Goal: Find contact information: Find contact information

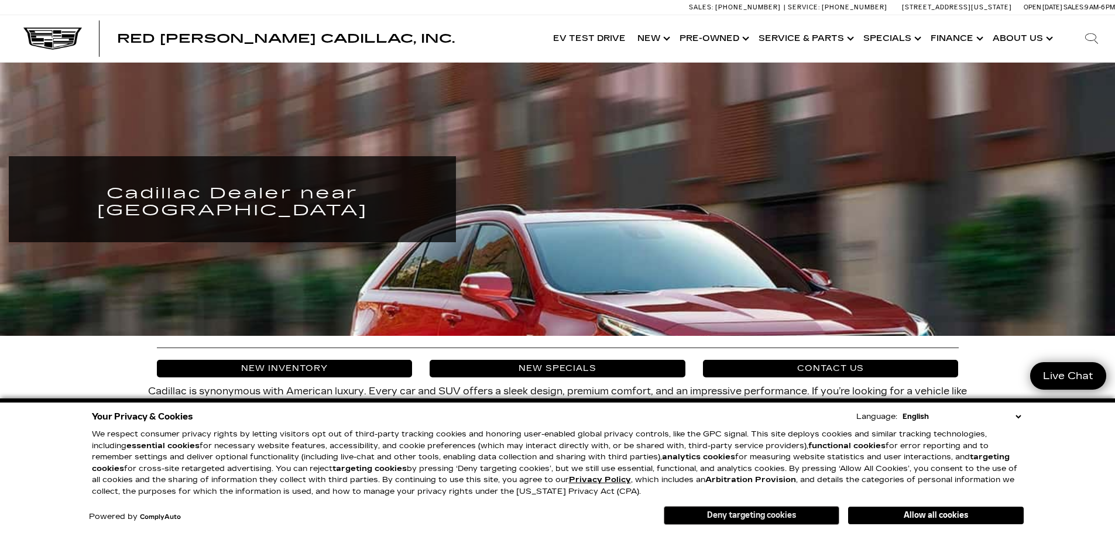
click at [730, 516] on button "Deny targeting cookies" at bounding box center [752, 515] width 176 height 19
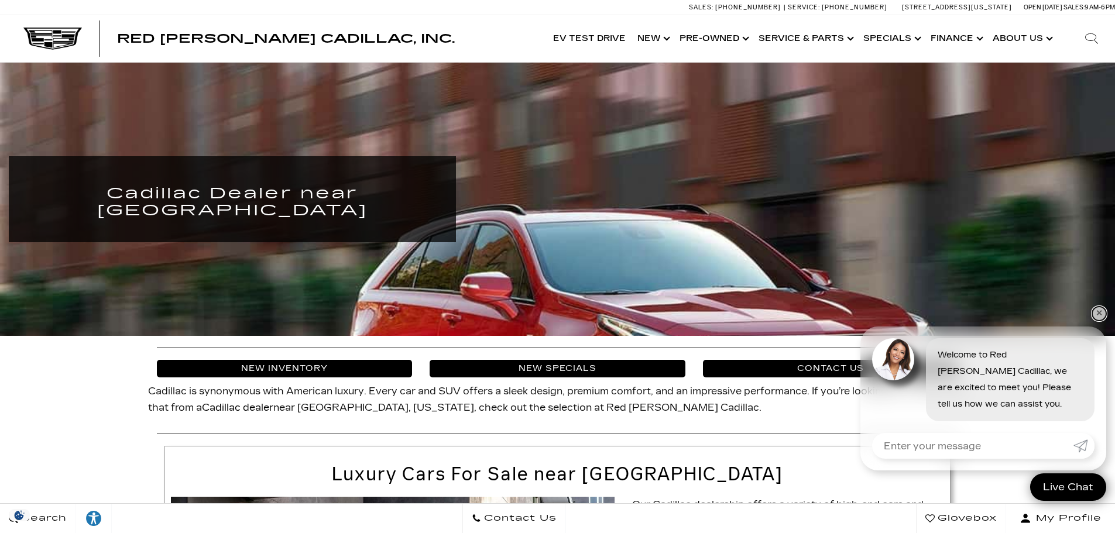
click at [1100, 313] on link "✕" at bounding box center [1100, 314] width 14 height 14
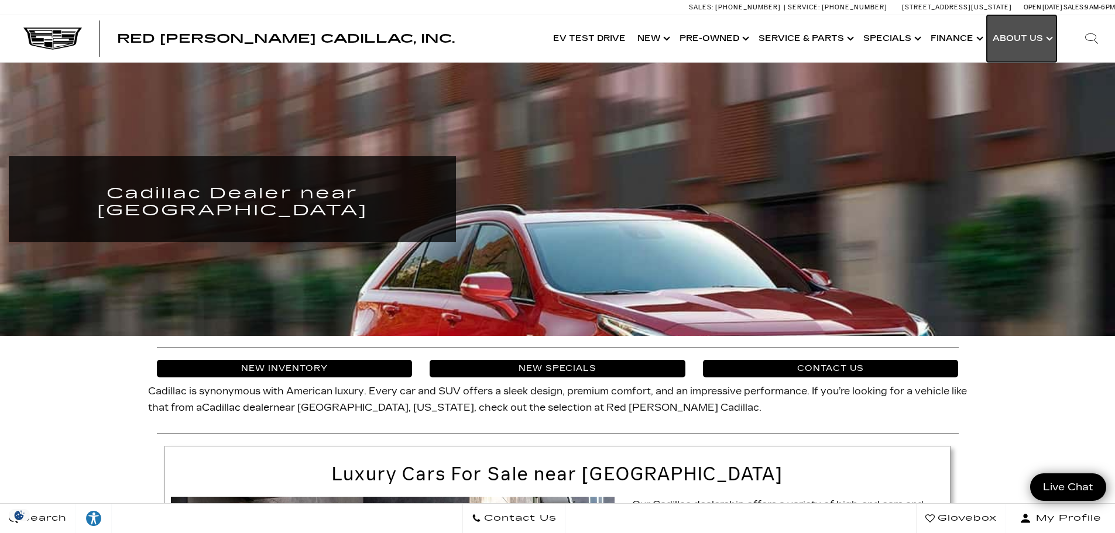
click at [1019, 40] on link "Show About Us" at bounding box center [1022, 38] width 70 height 47
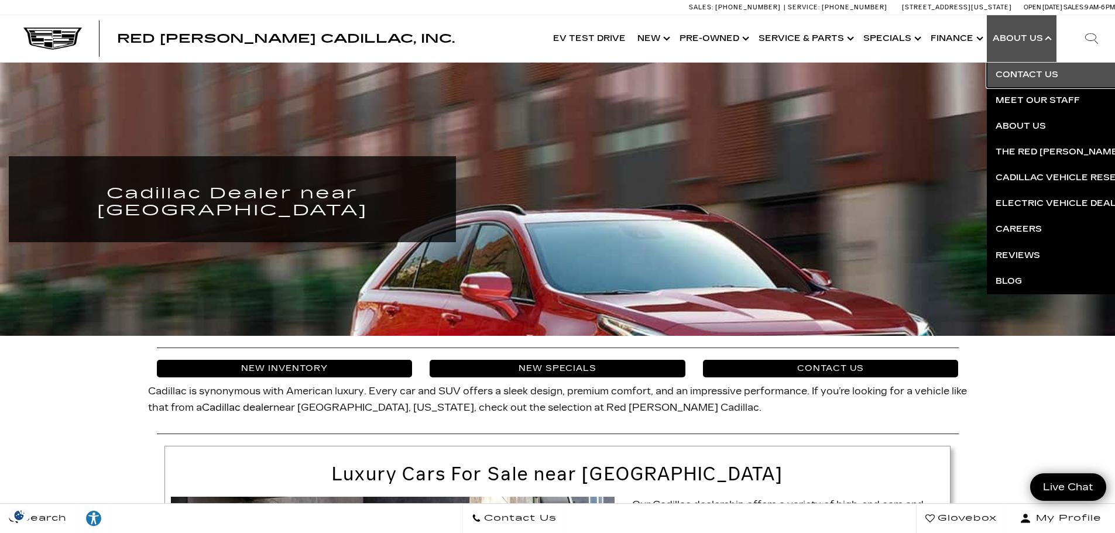
click at [1029, 73] on link "Contact Us" at bounding box center [1128, 75] width 283 height 26
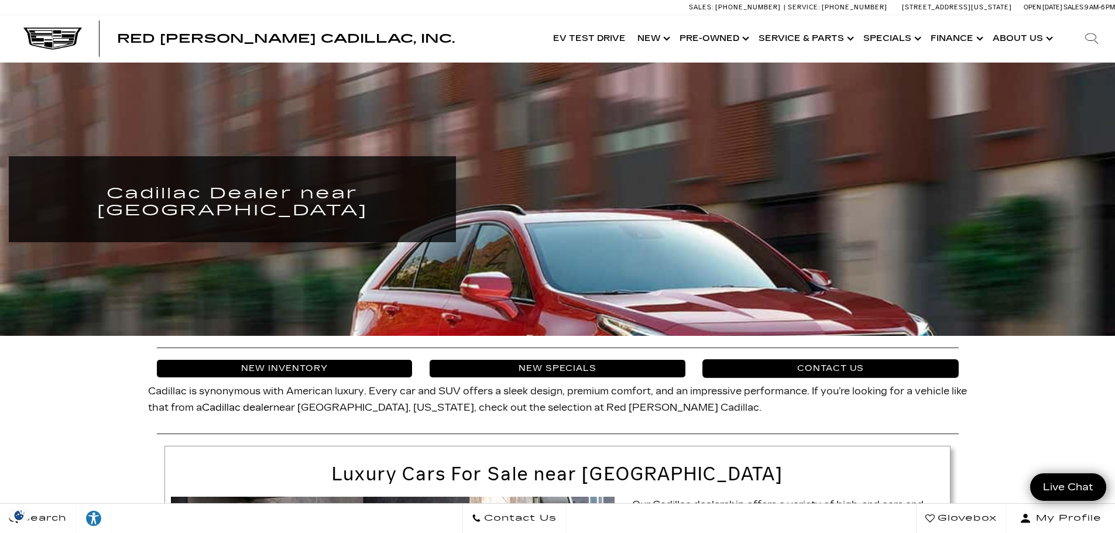
click at [793, 371] on link "Contact Us" at bounding box center [831, 369] width 256 height 18
